Goal: Task Accomplishment & Management: Manage account settings

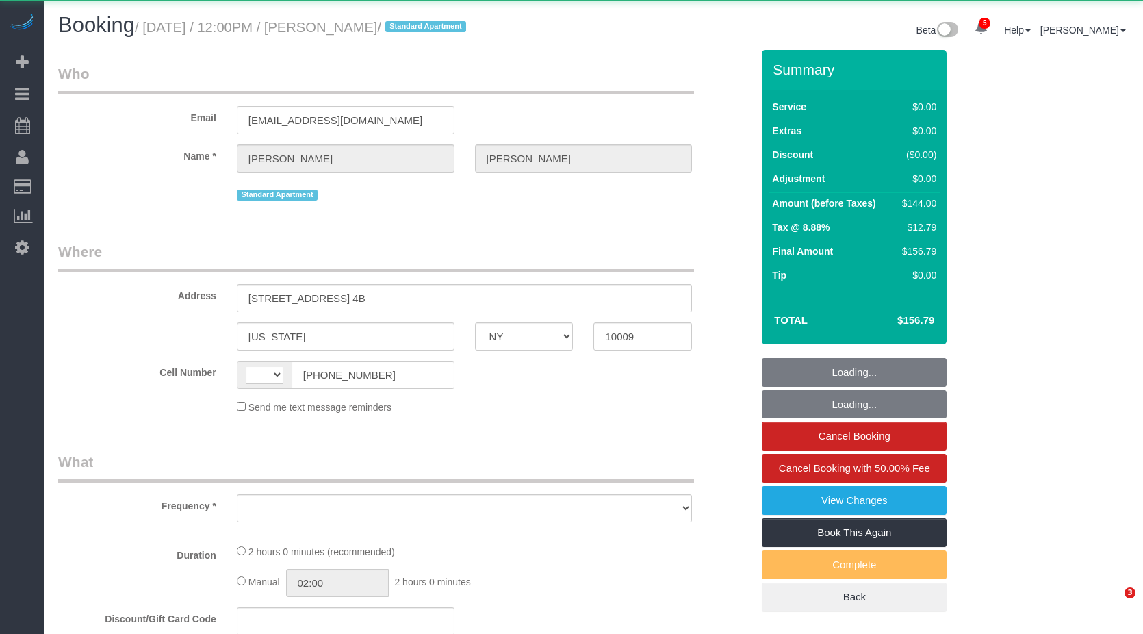
select select "NY"
select select "number:60"
select select "number:77"
select select "number:15"
select select "number:5"
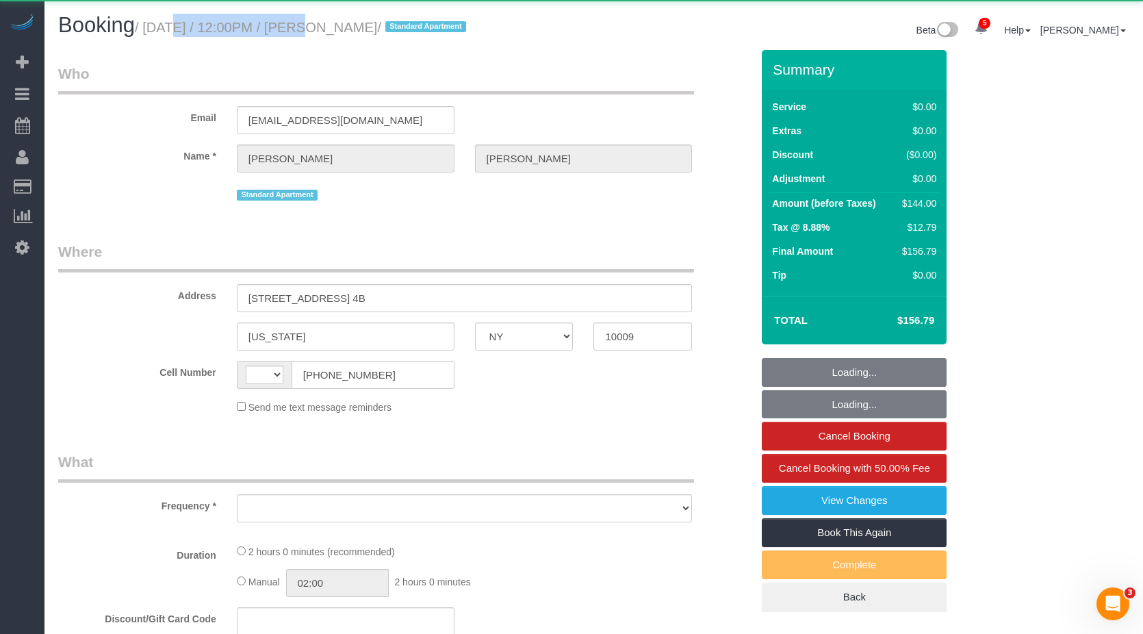
select select "object:6368"
select select "string:stripe-pm_1R8ptc4VGloSiKo78QYujOUz"
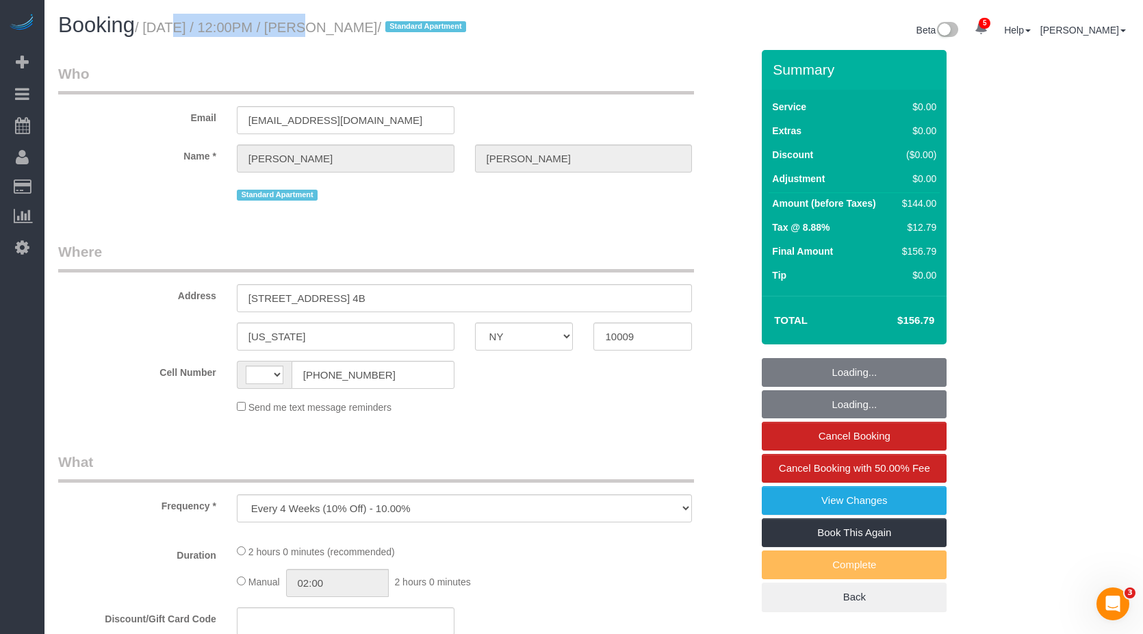
select select "string:[GEOGRAPHIC_DATA]"
select select "spot1"
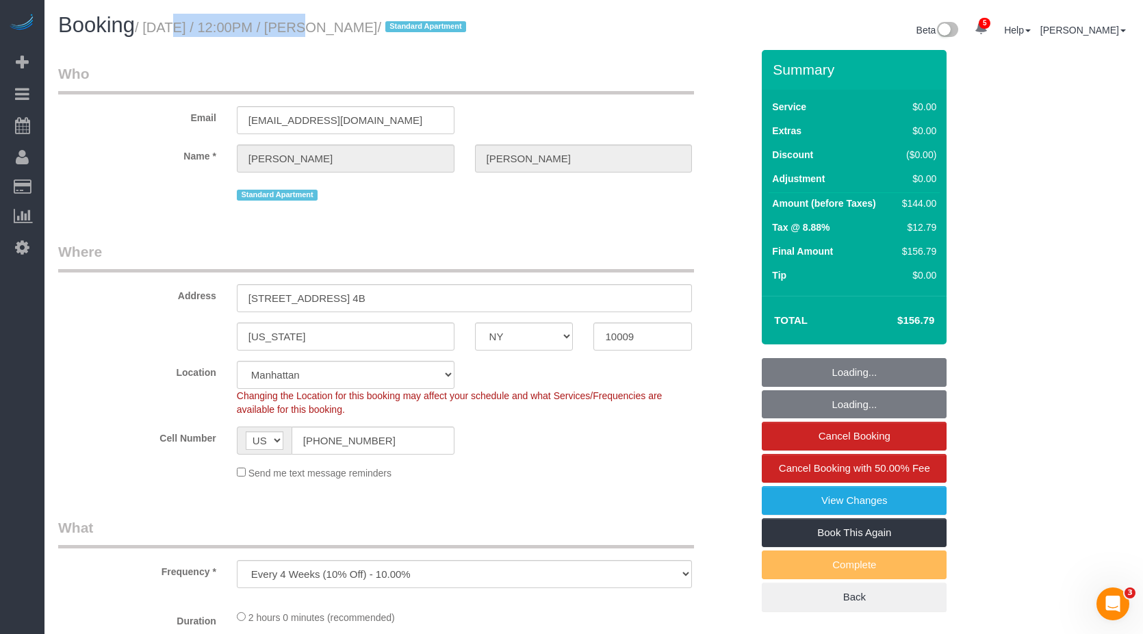
select select "object:7050"
select select "1"
drag, startPoint x: 0, startPoint y: 0, endPoint x: 398, endPoint y: 26, distance: 399.1
click at [398, 26] on small "/ August 11, 2025 / 12:00PM / Jake Gilbert / Standard Apartment" at bounding box center [302, 27] width 335 height 15
select select "1"
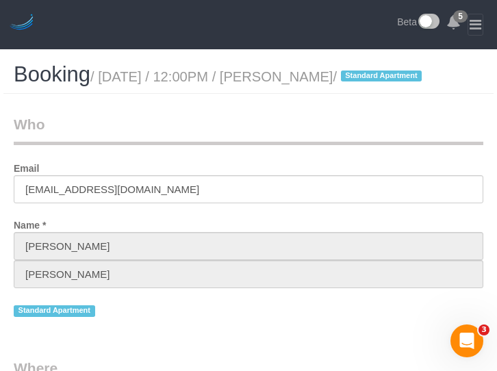
click at [203, 33] on header "5 Beta" at bounding box center [248, 24] width 497 height 49
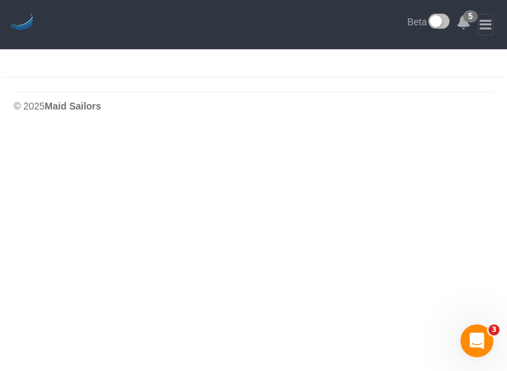
select select "***"
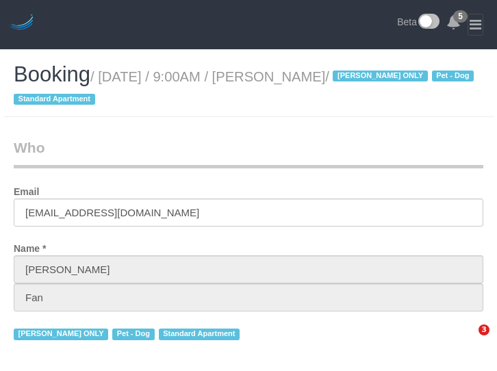
select select "NY"
select select "string:stripe-pm_1Reyyz4VGloSiKo7WNN1ghj2"
select select "number:89"
select select "number:90"
select select "number:13"
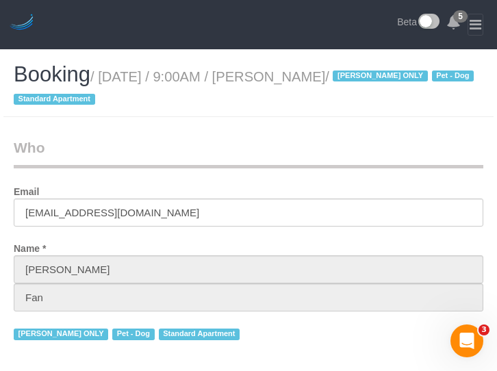
select select "number:5"
select select "spot2"
select select "1"
select select "object:1394"
select select "1"
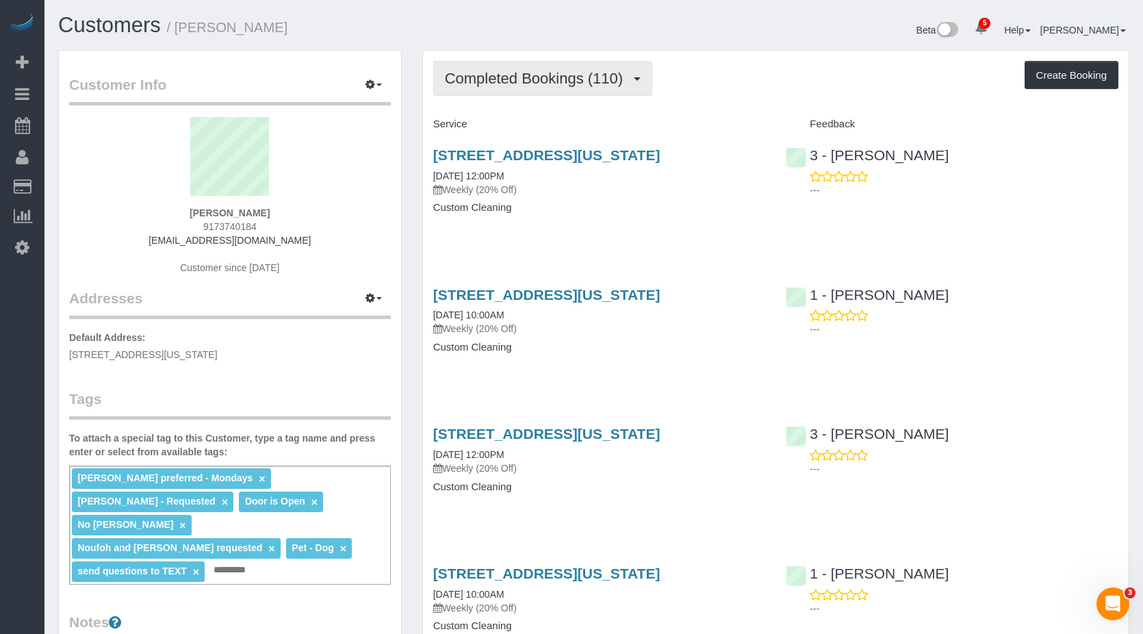
click at [496, 90] on button "Completed Bookings (110)" at bounding box center [543, 78] width 220 height 35
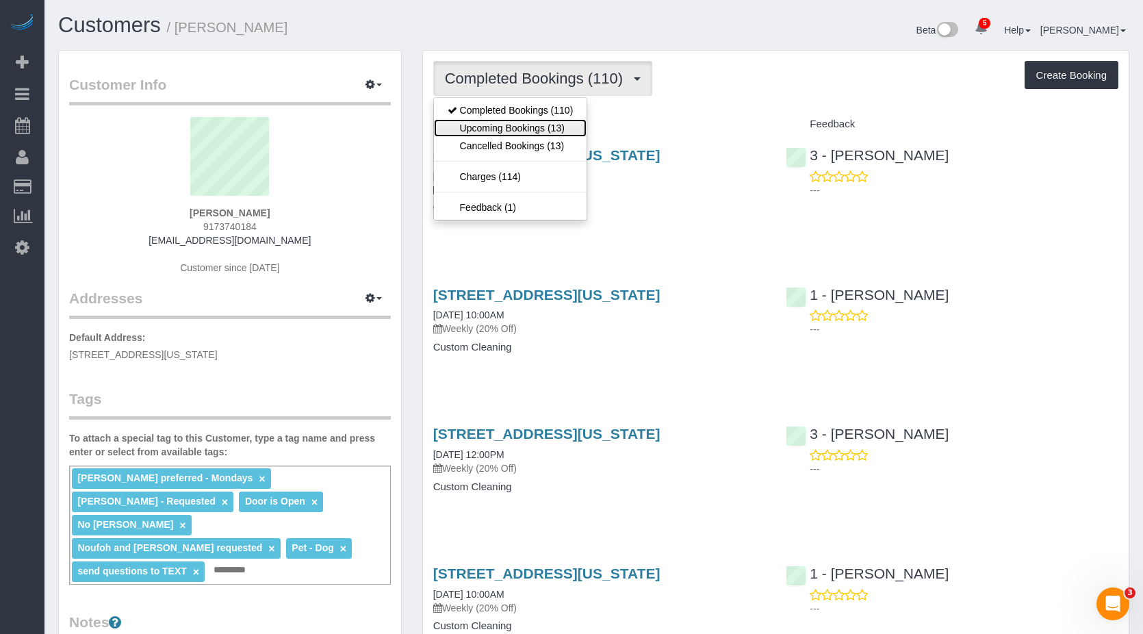
click at [496, 126] on link "Upcoming Bookings (13)" at bounding box center [510, 128] width 153 height 18
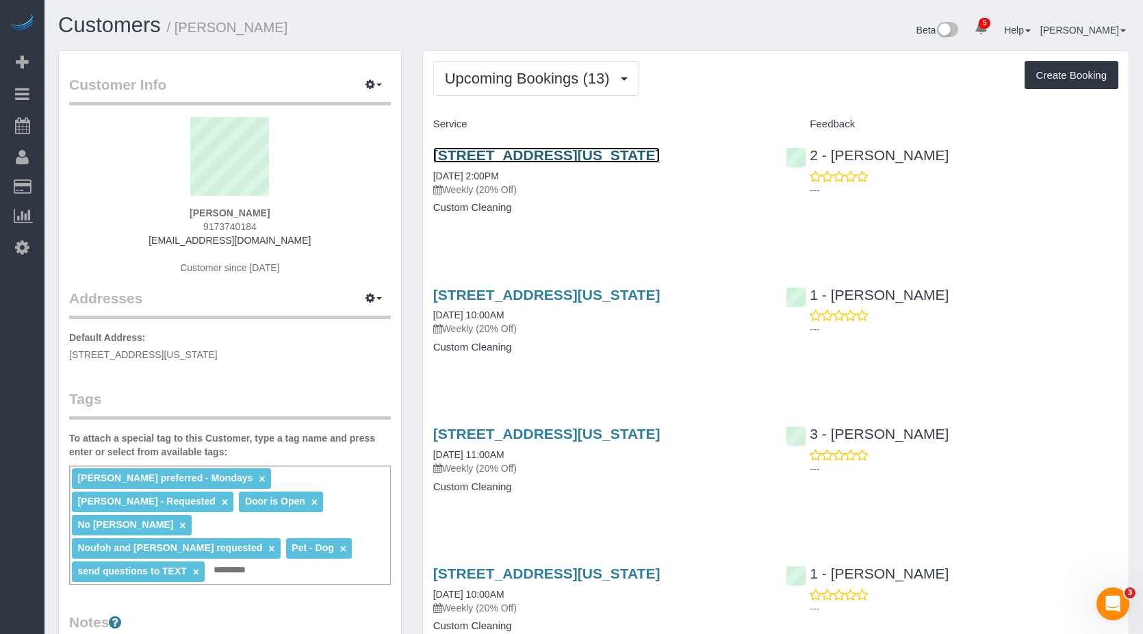
click at [496, 153] on link "[STREET_ADDRESS][US_STATE]" at bounding box center [546, 155] width 227 height 16
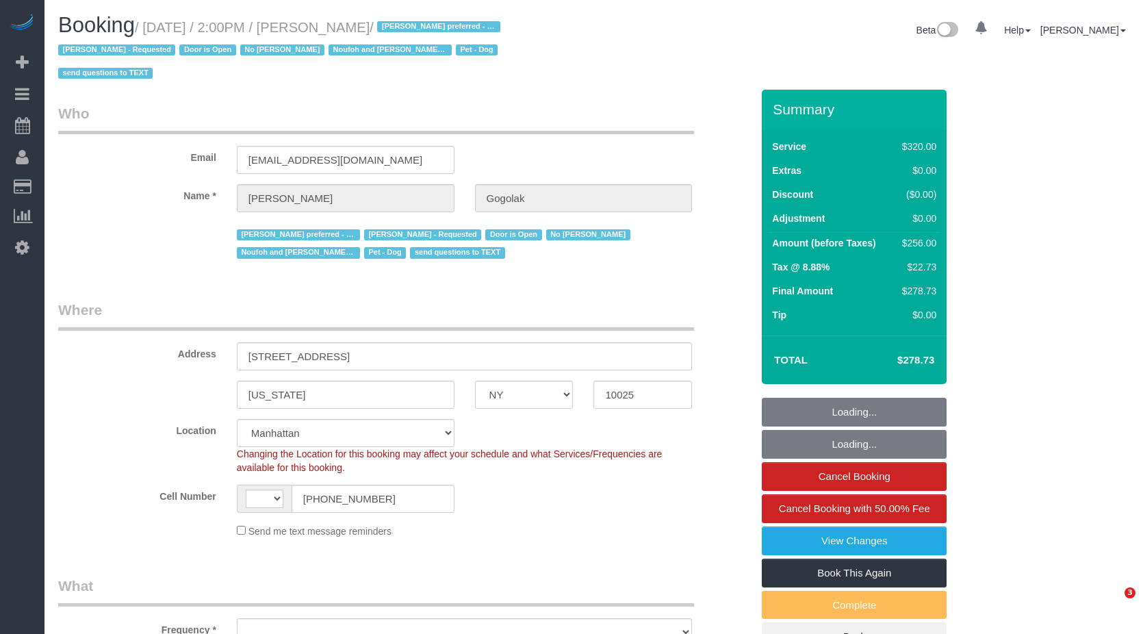
select select "NY"
select select "string:stripe-pm_1RfNyY4VGloSiKo7jWnzrFGY"
select select "240"
select select "string:[GEOGRAPHIC_DATA]"
select select "object:824"
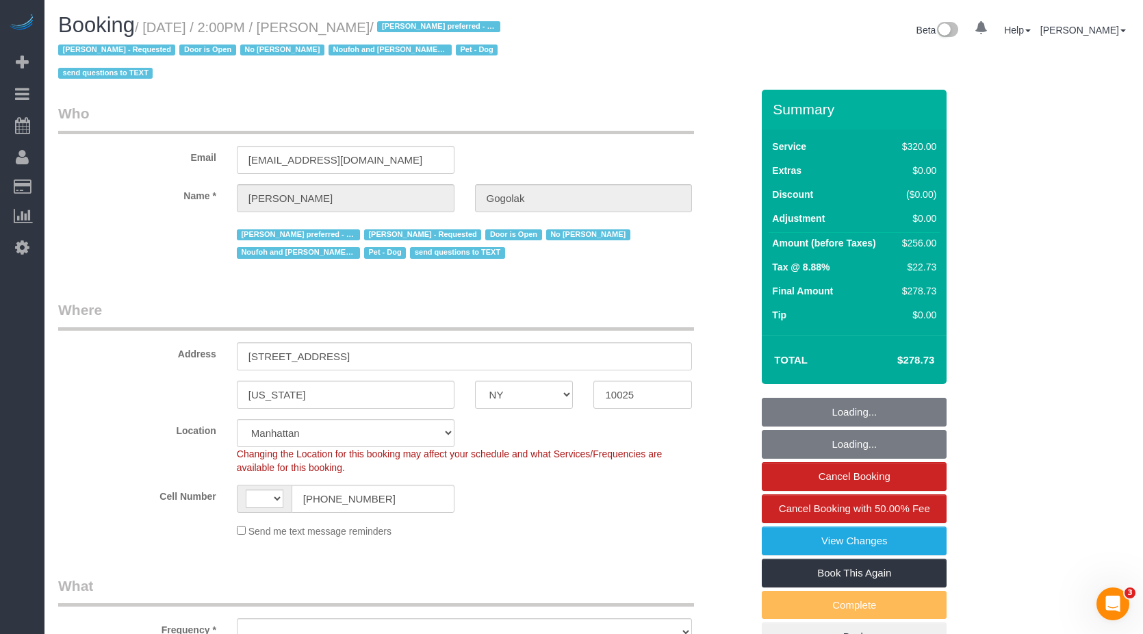
select select "number:58"
select select "number:76"
select select "number:13"
select select "number:5"
select select "object:1400"
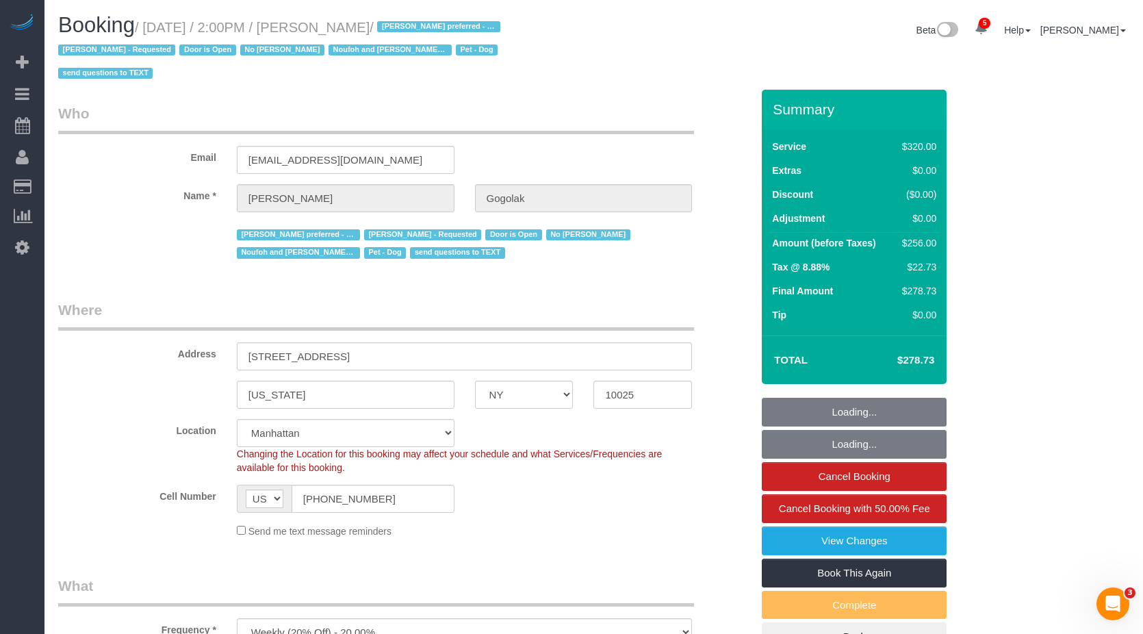
select select "spot1"
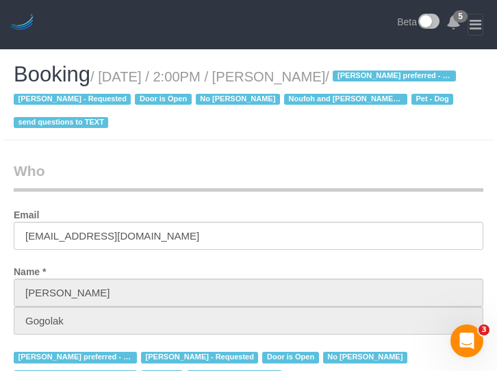
click at [239, 48] on header "5 Beta" at bounding box center [248, 24] width 497 height 49
drag, startPoint x: 101, startPoint y: 74, endPoint x: 326, endPoint y: 77, distance: 225.1
click at [336, 77] on small "/ August 11, 2025 / 2:00PM / Leonora Gogolak / Ana Araujo preferred - Mondays B…" at bounding box center [237, 100] width 446 height 62
click at [108, 77] on small "/ August 11, 2025 / 2:00PM / Leonora Gogolak / Ana Araujo preferred - Mondays B…" at bounding box center [237, 100] width 446 height 62
drag, startPoint x: 105, startPoint y: 75, endPoint x: 379, endPoint y: 83, distance: 273.8
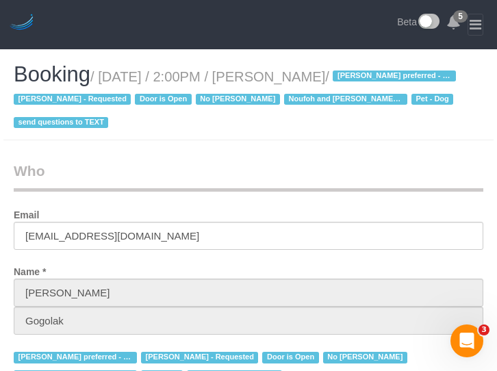
click at [379, 83] on small "/ August 11, 2025 / 2:00PM / Leonora Gogolak / Ana Araujo preferred - Mondays B…" at bounding box center [237, 100] width 446 height 62
copy small "August 11, 2025 / 2:00PM / Leonora Gogolak"
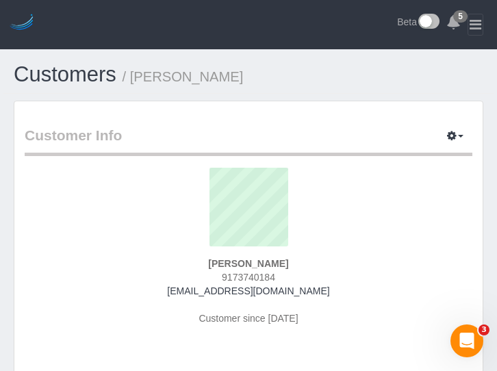
click at [239, 27] on header "5 Beta" at bounding box center [248, 24] width 497 height 49
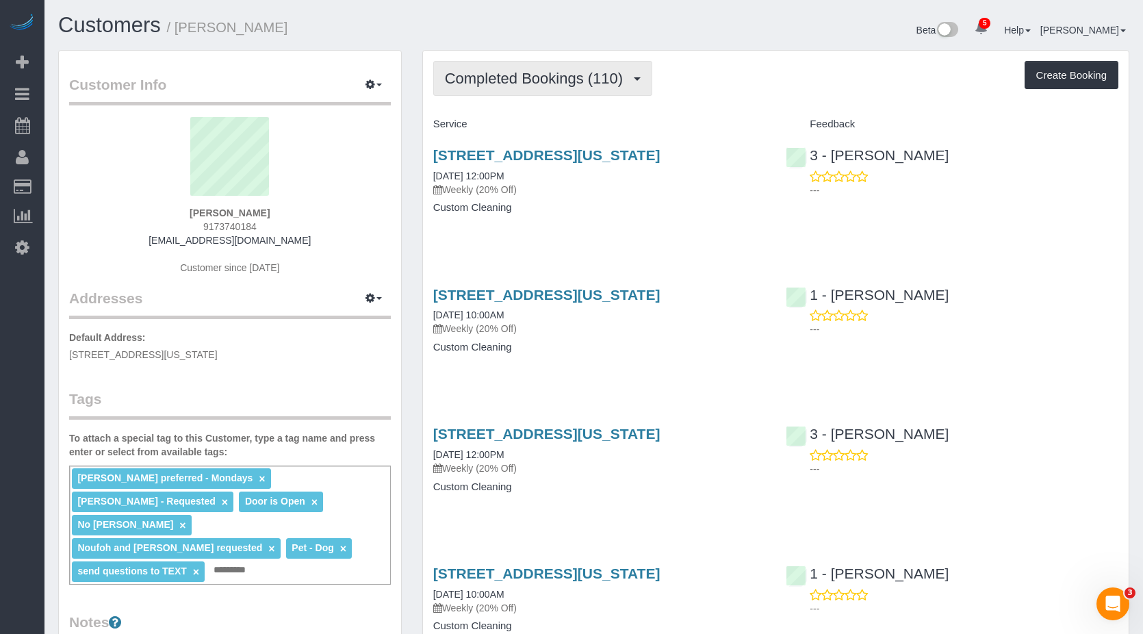
click at [496, 77] on span "Completed Bookings (110)" at bounding box center [537, 78] width 185 height 17
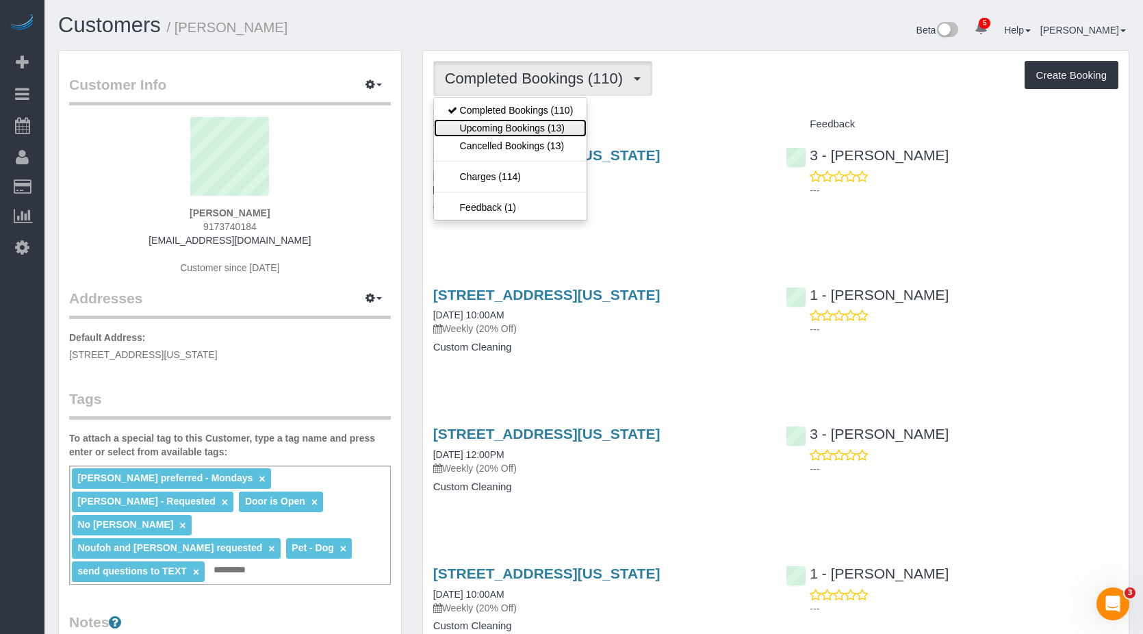
click at [496, 126] on link "Upcoming Bookings (13)" at bounding box center [510, 128] width 153 height 18
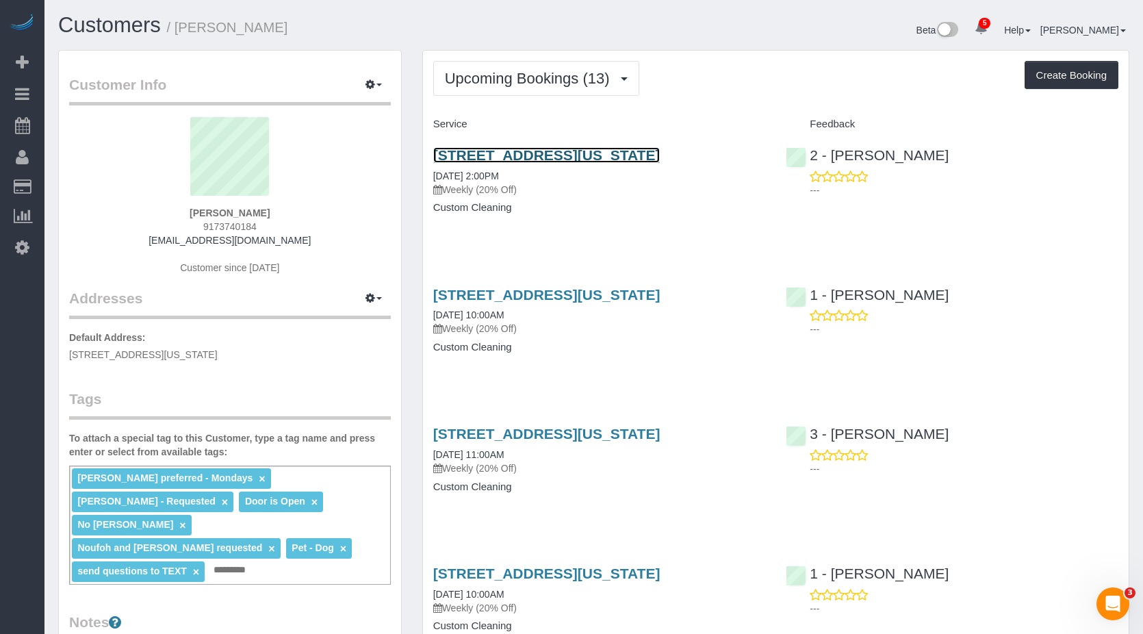
click at [496, 159] on link "336 Central Park West, Apt 5e, New York, NY 10025" at bounding box center [546, 155] width 227 height 16
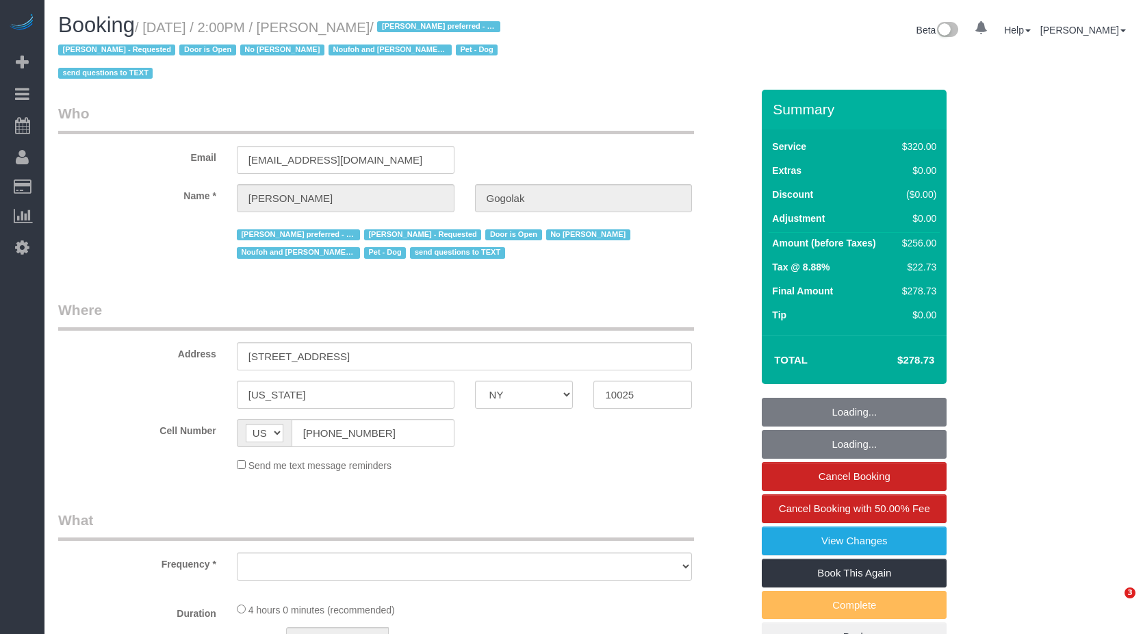
select select "NY"
select select "number:58"
select select "number:76"
select select "number:13"
select select "number:5"
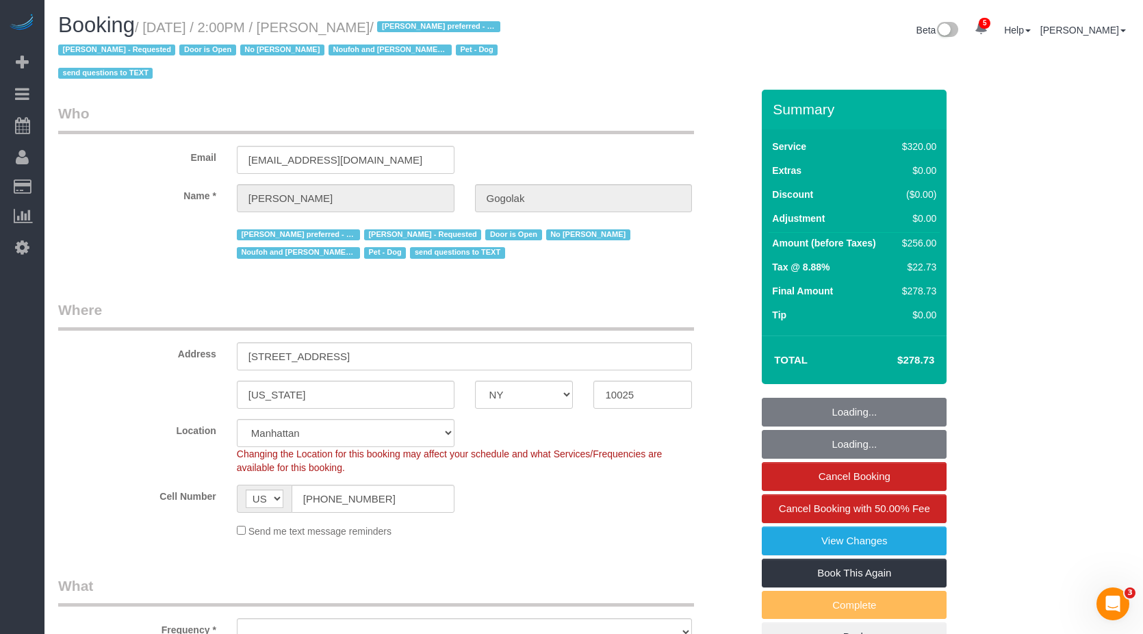
select select "object:844"
select select "string:stripe-pm_1RfNyY4VGloSiKo7jWnzrFGY"
select select "spot1"
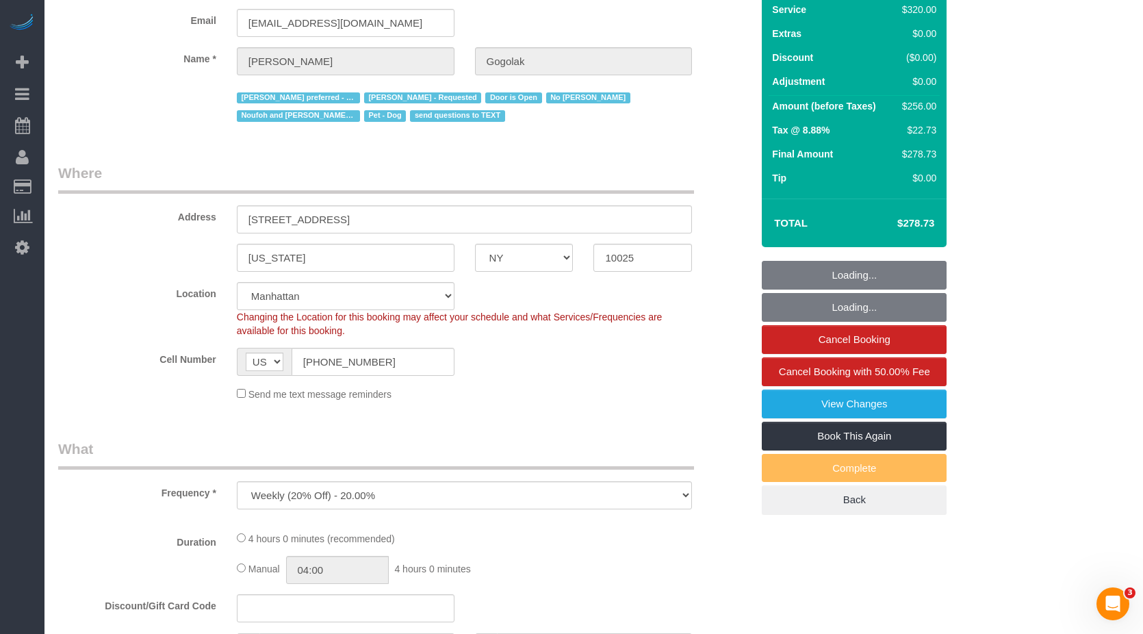
select select "object:1404"
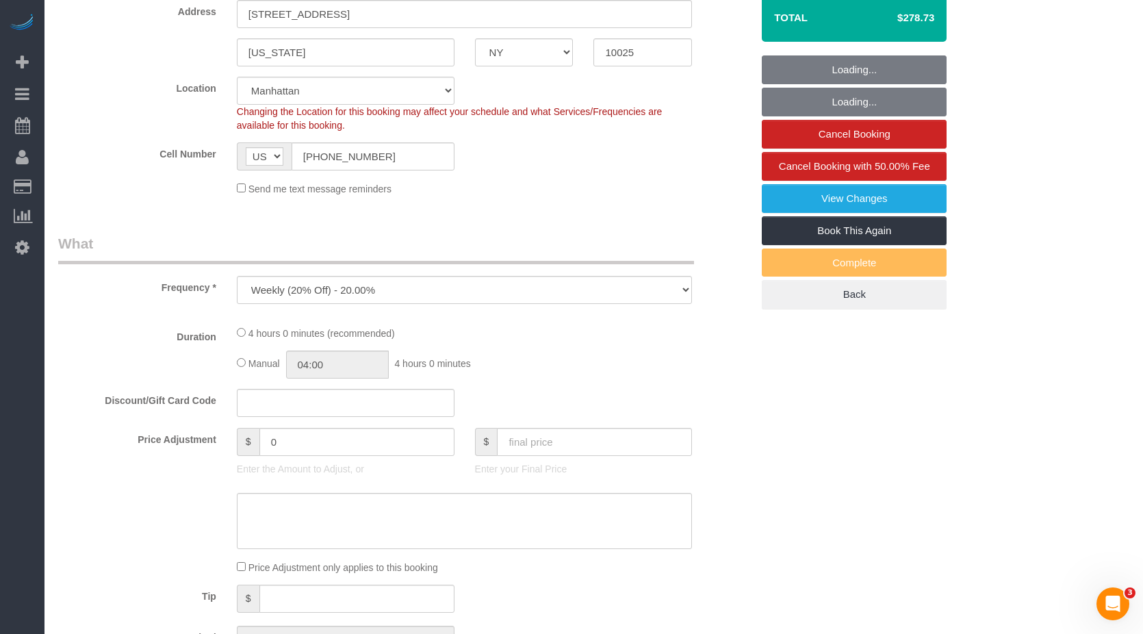
select select "240"
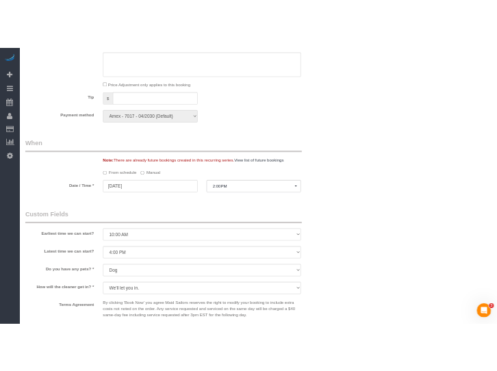
scroll to position [1232, 0]
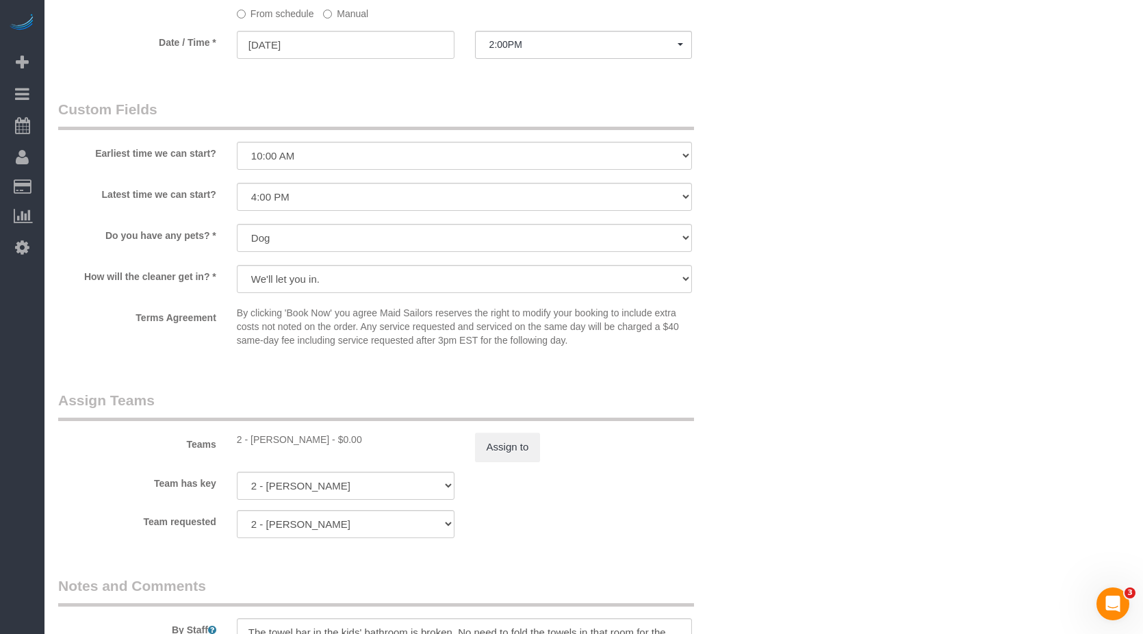
drag, startPoint x: 121, startPoint y: 322, endPoint x: 159, endPoint y: 270, distance: 64.7
click at [121, 321] on label "Terms Agreement" at bounding box center [137, 315] width 179 height 18
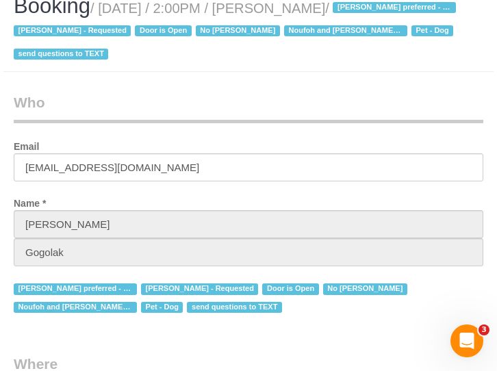
scroll to position [0, 0]
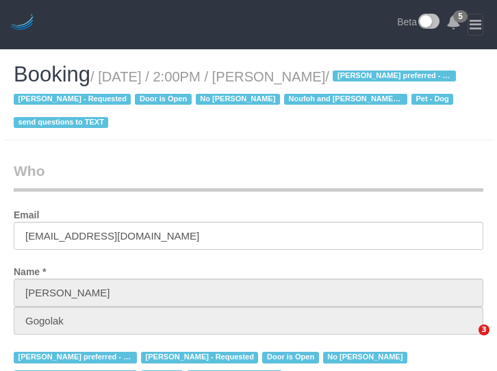
select select "NY"
select select "number:58"
select select "number:76"
select select "number:13"
select select "number:5"
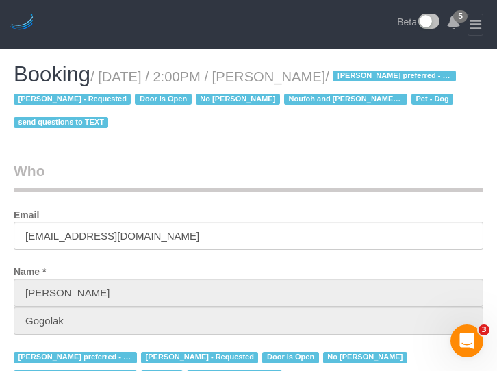
select select "string:stripe-pm_1RfNyY4VGloSiKo7jWnzrFGY"
select select "object:848"
select select "240"
select select "spot1"
drag, startPoint x: 104, startPoint y: 76, endPoint x: 366, endPoint y: 74, distance: 262.1
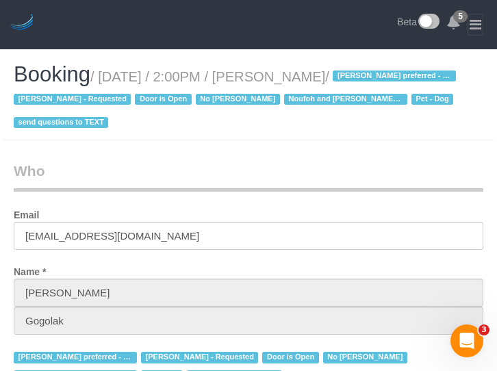
click at [371, 73] on small "/ August 11, 2025 / 2:00PM / Leonora Gogolak / Ana Araujo preferred - Mondays B…" at bounding box center [237, 100] width 446 height 62
copy small "August 11, 2025 / 2:00PM / Leonora Gogola"
drag, startPoint x: 110, startPoint y: 77, endPoint x: 90, endPoint y: 77, distance: 20.5
click at [109, 77] on small "/ August 11, 2025 / 2:00PM / Leonora Gogolak / Ana Araujo preferred - Mondays B…" at bounding box center [237, 100] width 446 height 62
click at [90, 77] on span "Booking" at bounding box center [52, 74] width 77 height 24
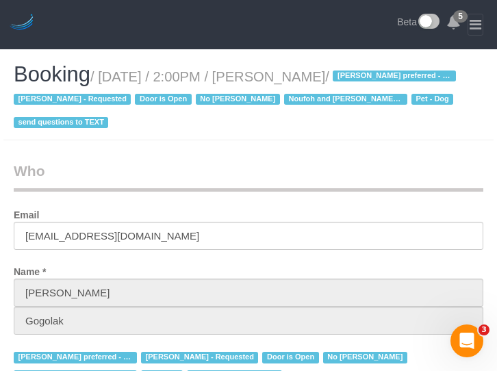
drag, startPoint x: 173, startPoint y: 71, endPoint x: 380, endPoint y: 74, distance: 207.3
click at [380, 74] on small "/ August 11, 2025 / 2:00PM / Leonora Gogolak / Ana Araujo preferred - Mondays B…" at bounding box center [237, 100] width 446 height 62
copy small "August 11, 2025 / 2:00PM / Leonora Gogolak"
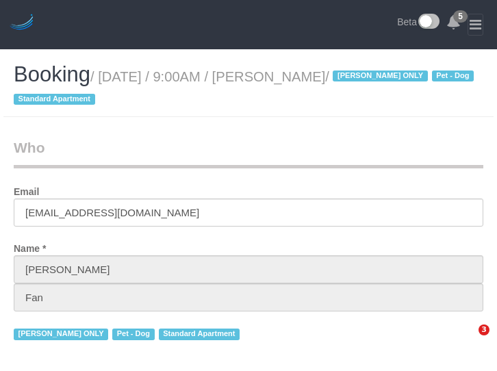
select select "NY"
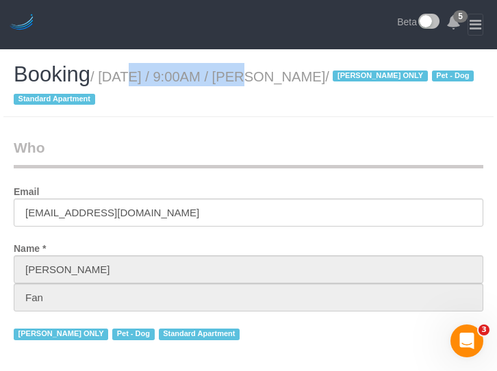
select select "object:675"
select select "number:89"
select select "number:90"
select select "number:13"
select select "number:5"
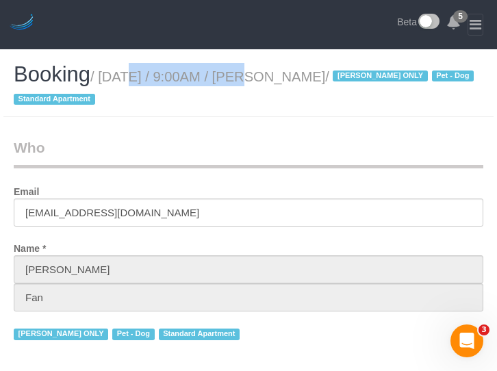
select select "object:828"
select select "string:stripe-pm_1Reyyz4VGloSiKo7WNN1ghj2"
select select "1"
select select "spot2"
click at [336, 80] on small "/ August 13, 2025 / 9:00AM / Elena Fan / Ana Araujo ONLY Pet - Dog Standard Apa…" at bounding box center [246, 88] width 464 height 38
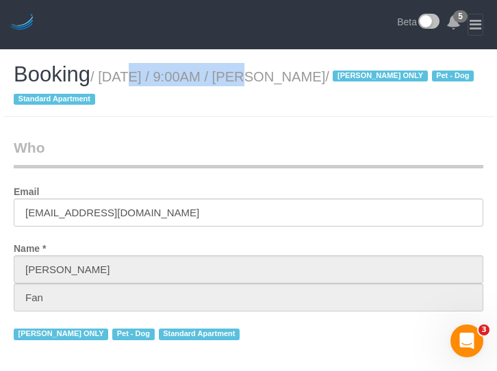
select select "1"
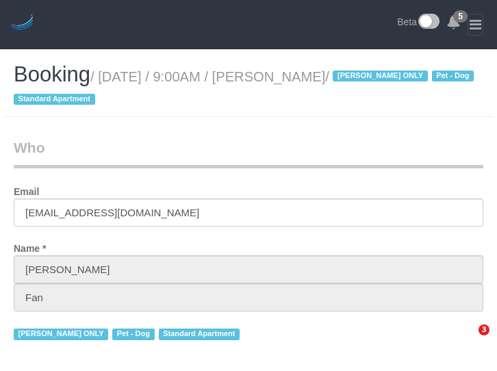
select select "NY"
select select "string:stripe-pm_1Reyyz4VGloSiKo7WNN1ghj2"
select select "1"
select select "number:89"
select select "number:90"
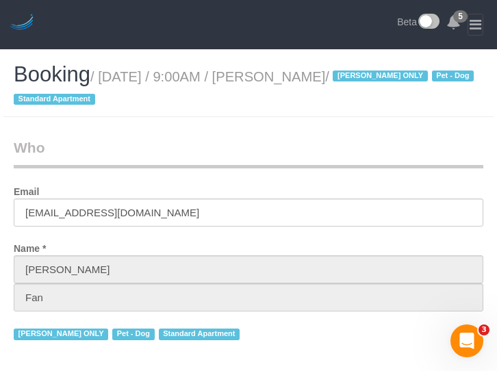
select select "number:13"
select select "number:5"
select select "object:931"
select select "spot2"
select select "1"
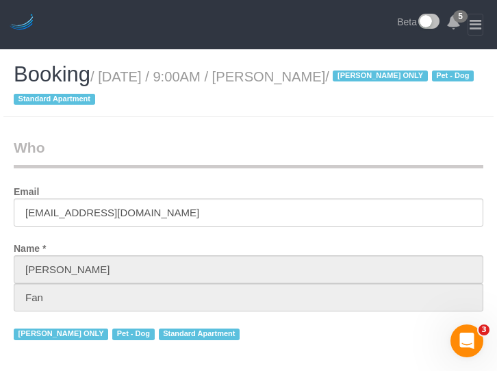
select select "object:1394"
click at [242, 31] on header "5 Beta" at bounding box center [248, 24] width 497 height 49
drag, startPoint x: 302, startPoint y: 53, endPoint x: 310, endPoint y: 53, distance: 7.5
